Goal: Contribute content: Contribute content

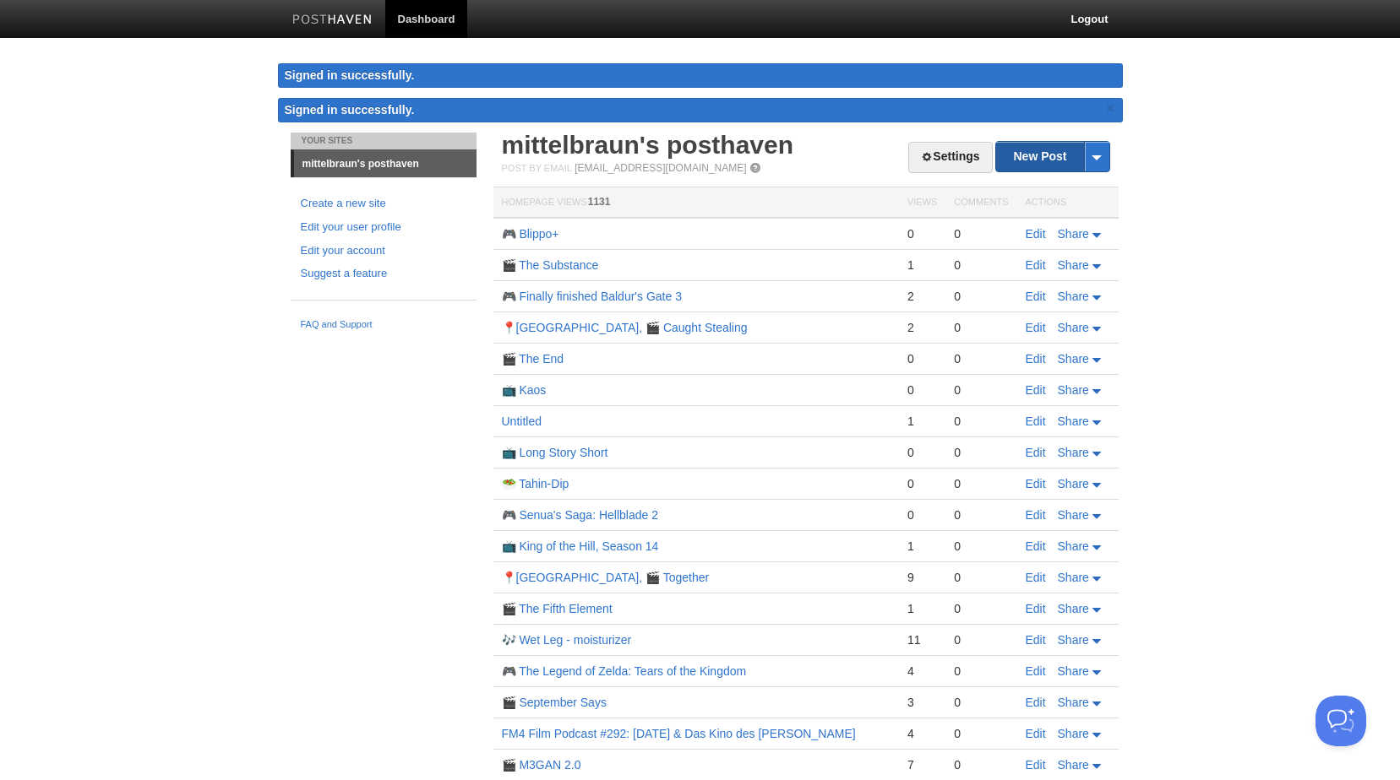
click at [1059, 154] on link "New Post" at bounding box center [1052, 157] width 112 height 30
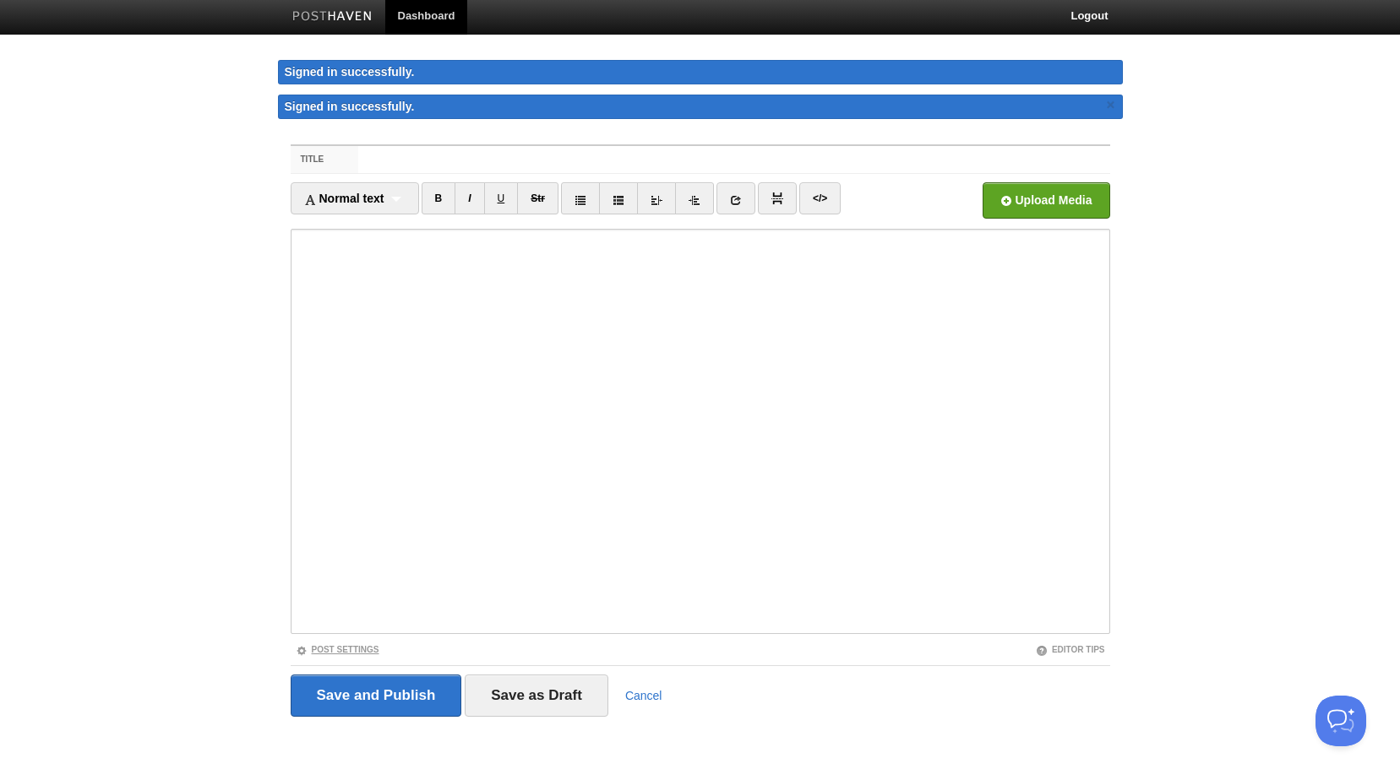
click at [347, 650] on link "Post Settings" at bounding box center [338, 649] width 84 height 9
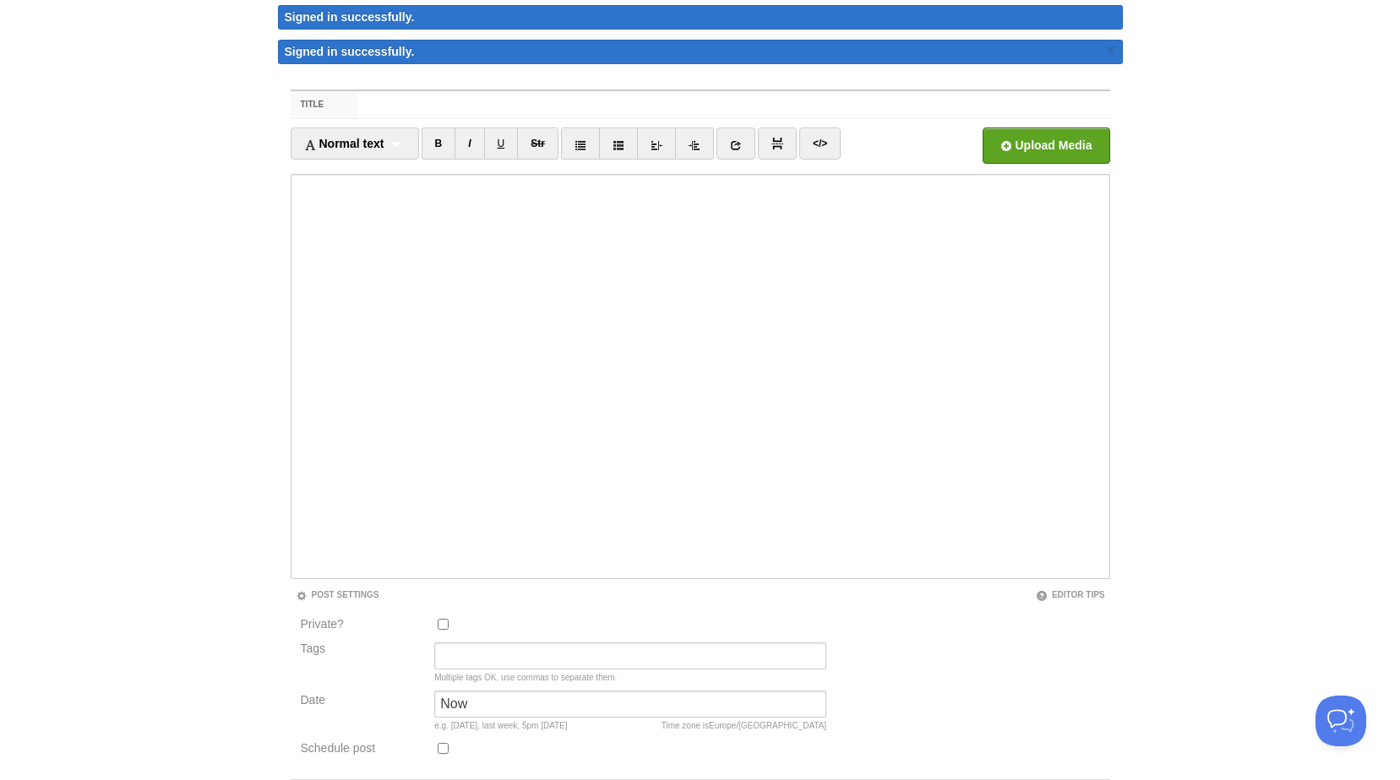
scroll to position [88, 0]
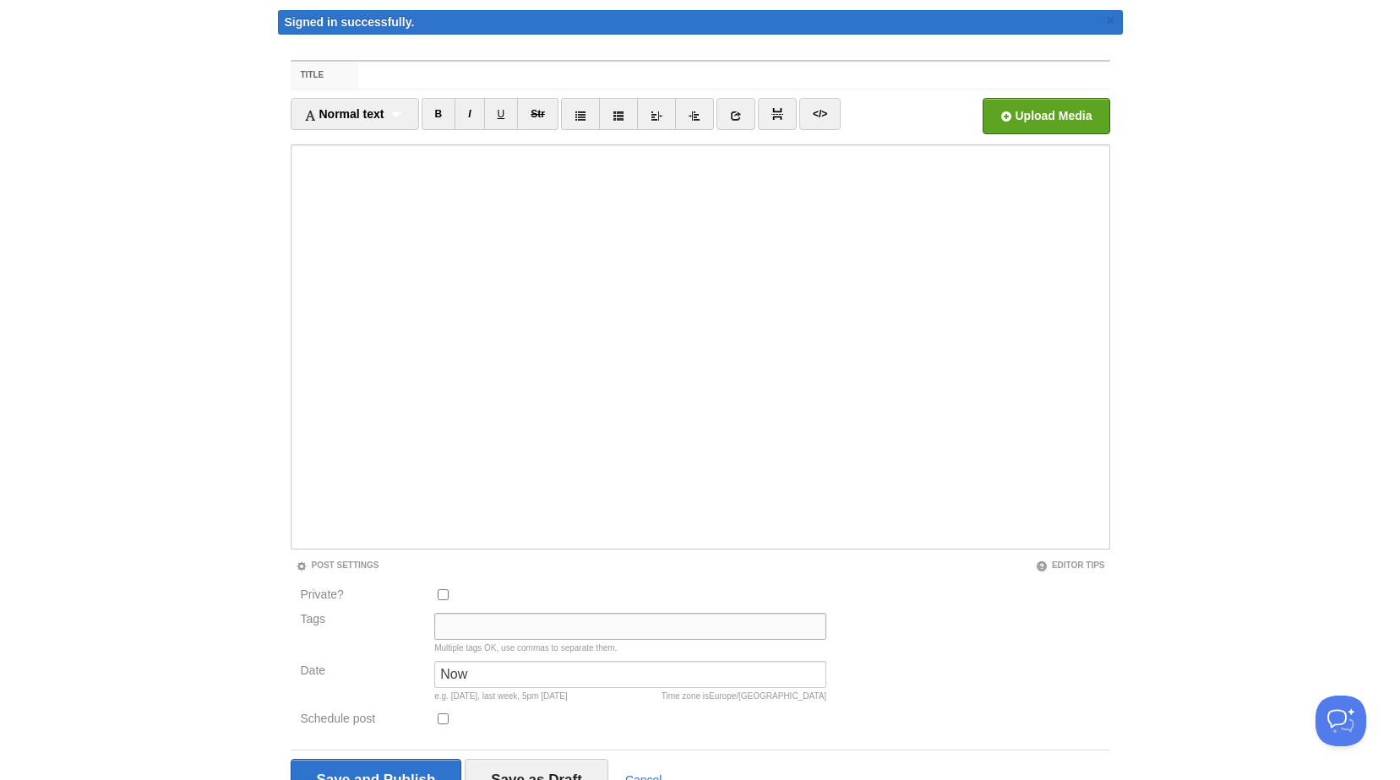
click at [482, 628] on input "Tags" at bounding box center [630, 626] width 392 height 27
type input "🎬"
drag, startPoint x: 476, startPoint y: 624, endPoint x: 362, endPoint y: 618, distance: 114.2
click at [362, 618] on div "Tags 🎬 Multiple tags OK, use commas to separate them." at bounding box center [564, 637] width 536 height 48
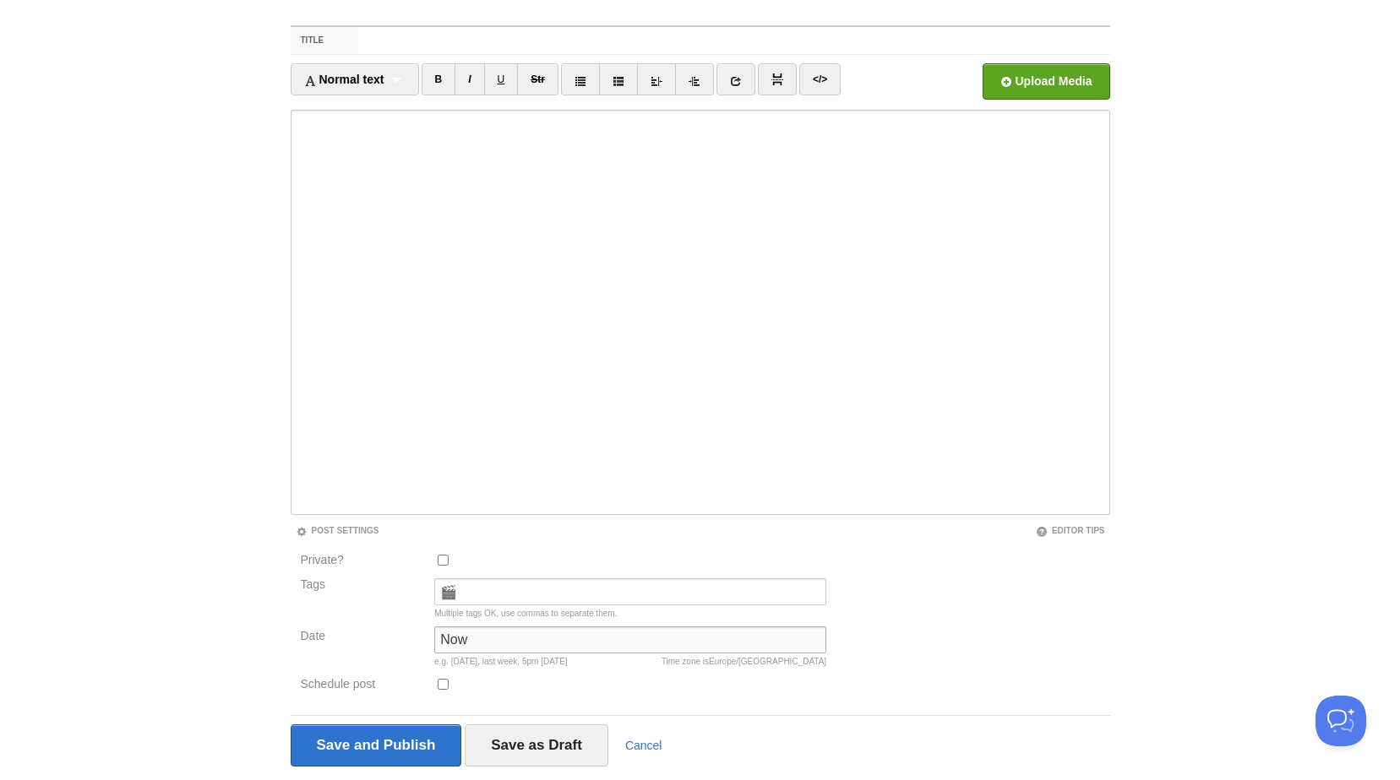
drag, startPoint x: 483, startPoint y: 644, endPoint x: 246, endPoint y: 645, distance: 237.4
click at [246, 645] on body "Dashboard Logout Signed in successfully. Signed in successfully. × Your Sites m…" at bounding box center [700, 371] width 1400 height 918
type input "[DATE] 7:30 pm"
click at [418, 42] on input "Title" at bounding box center [733, 40] width 751 height 27
paste input "🎬"
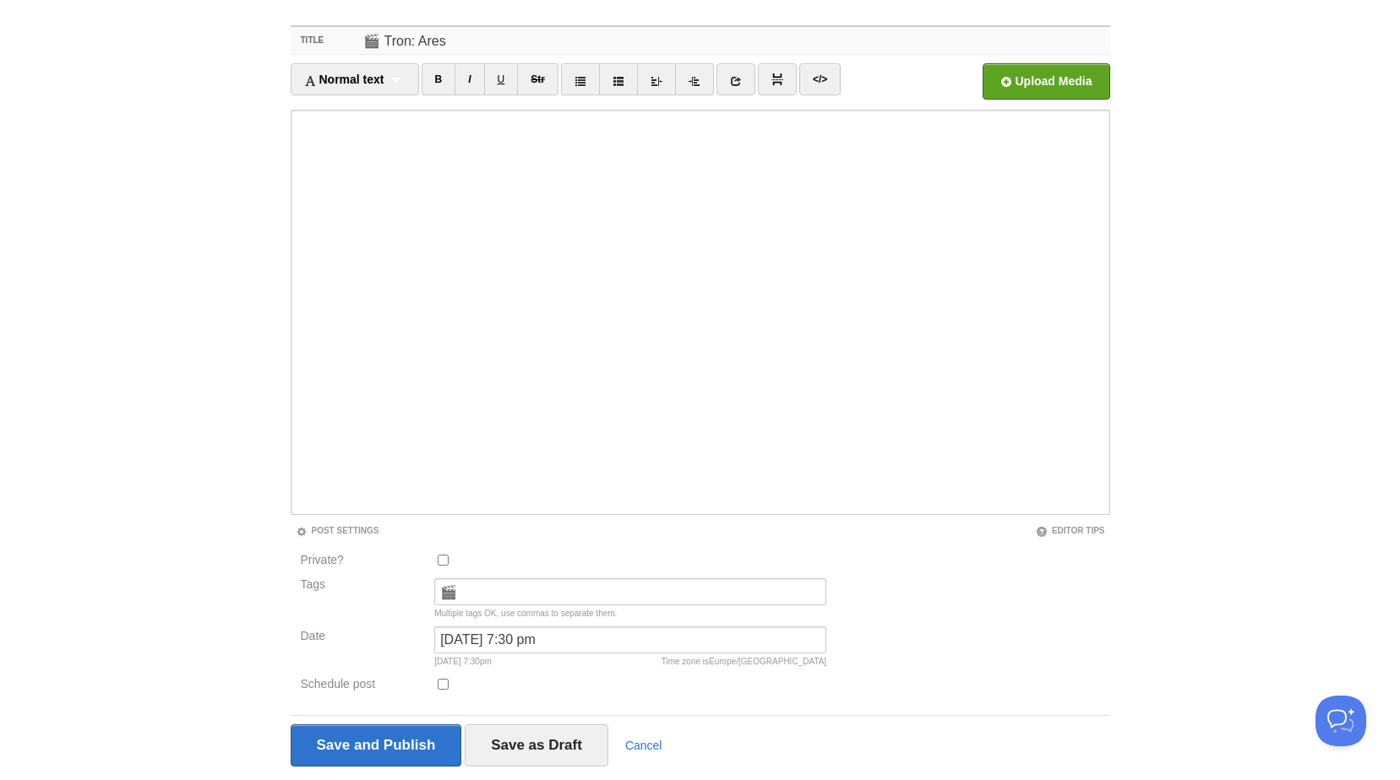
type input "🎬 Tron: Ares"
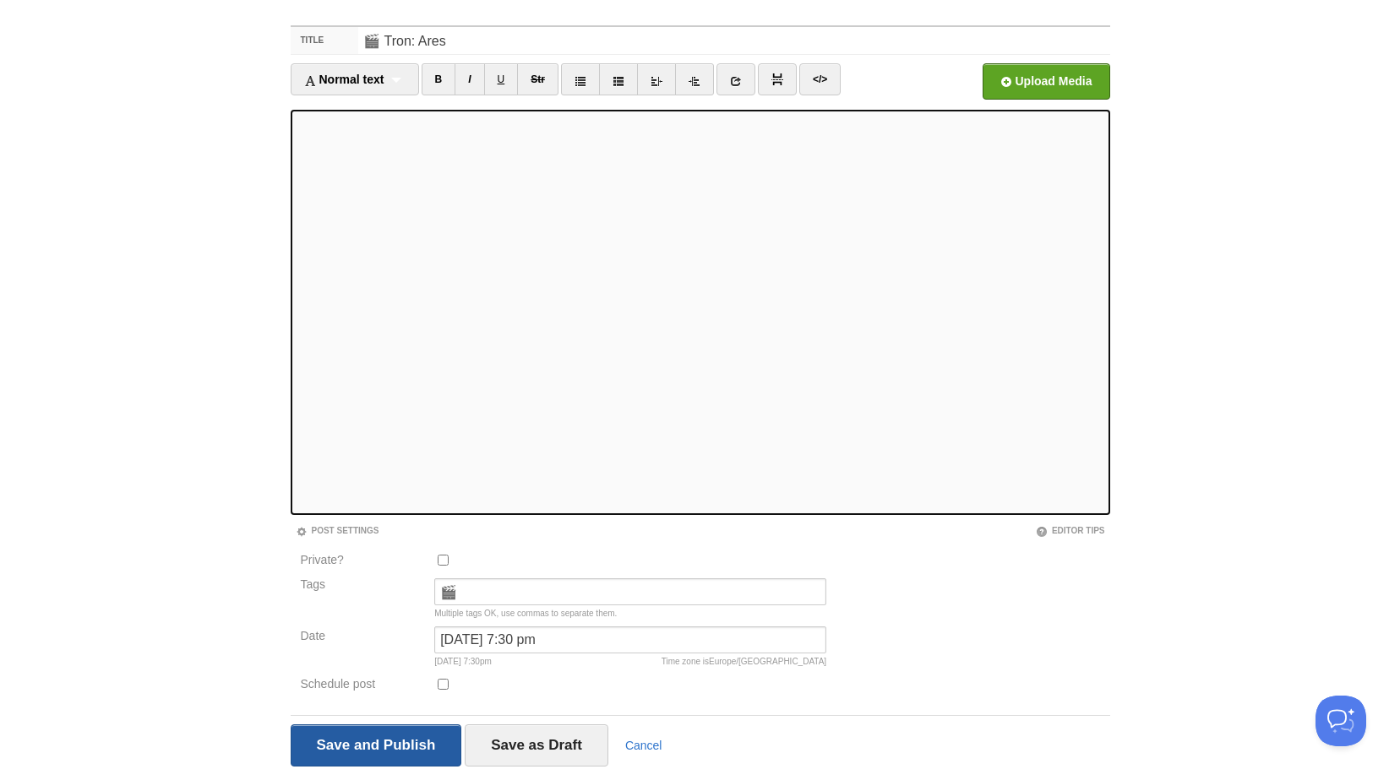
click at [398, 741] on input "Save and Publish" at bounding box center [376, 746] width 171 height 42
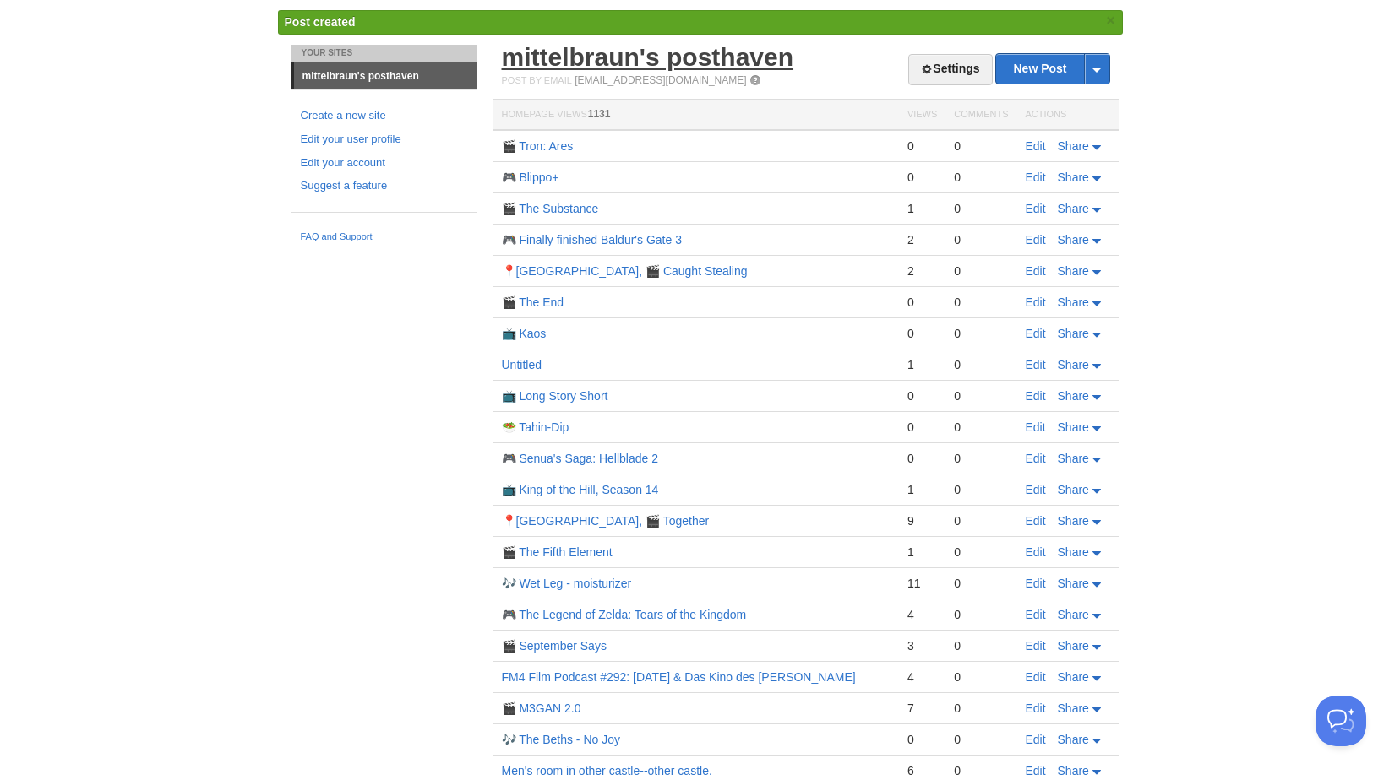
click at [601, 53] on link "mittelbraun's posthaven" at bounding box center [648, 57] width 292 height 28
